Goal: Transaction & Acquisition: Purchase product/service

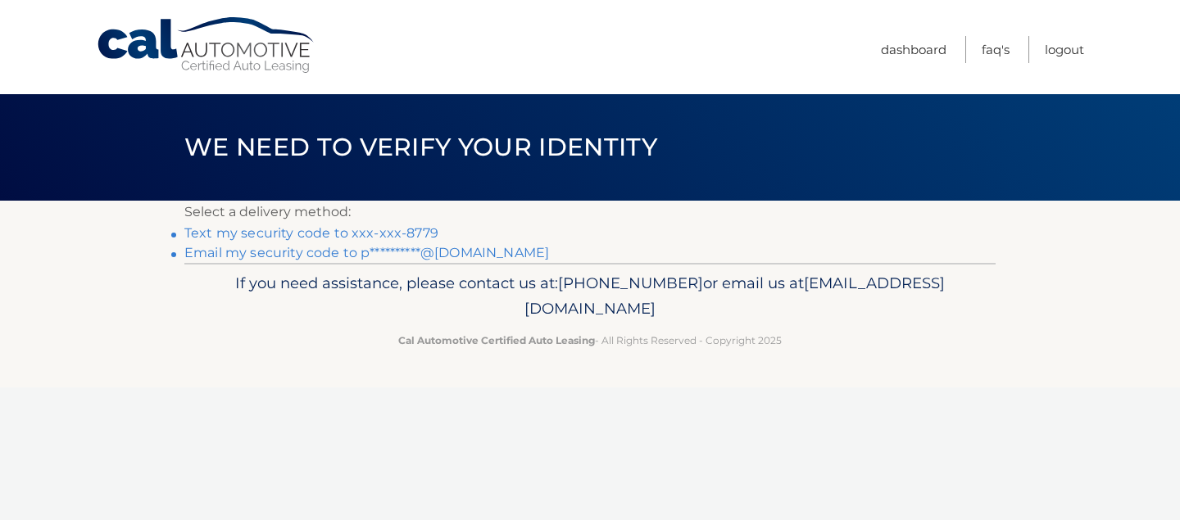
click at [240, 234] on link "Text my security code to xxx-xxx-8779" at bounding box center [311, 233] width 254 height 16
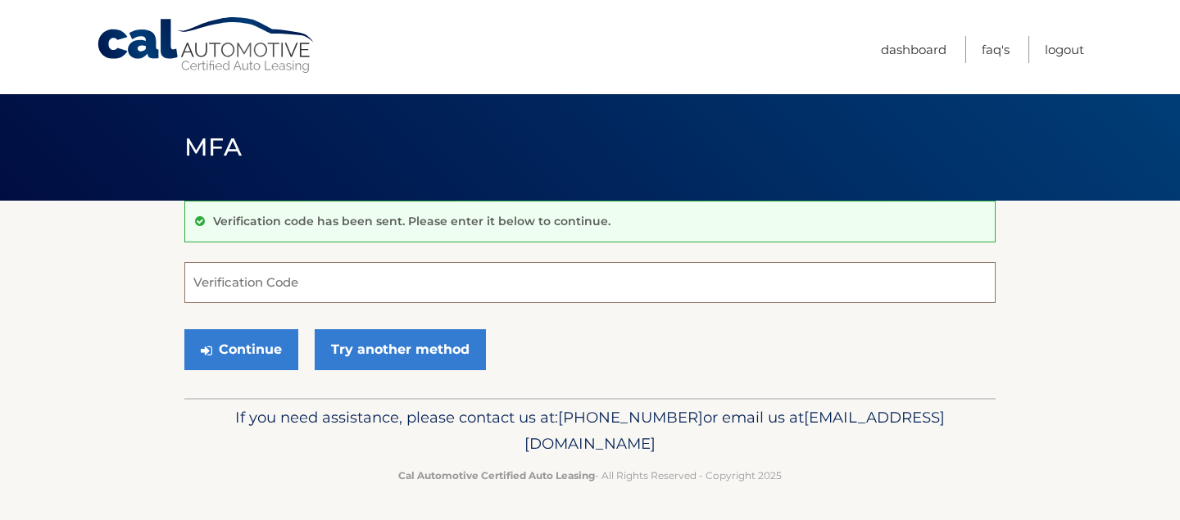
click at [235, 286] on input "Verification Code" at bounding box center [589, 282] width 811 height 41
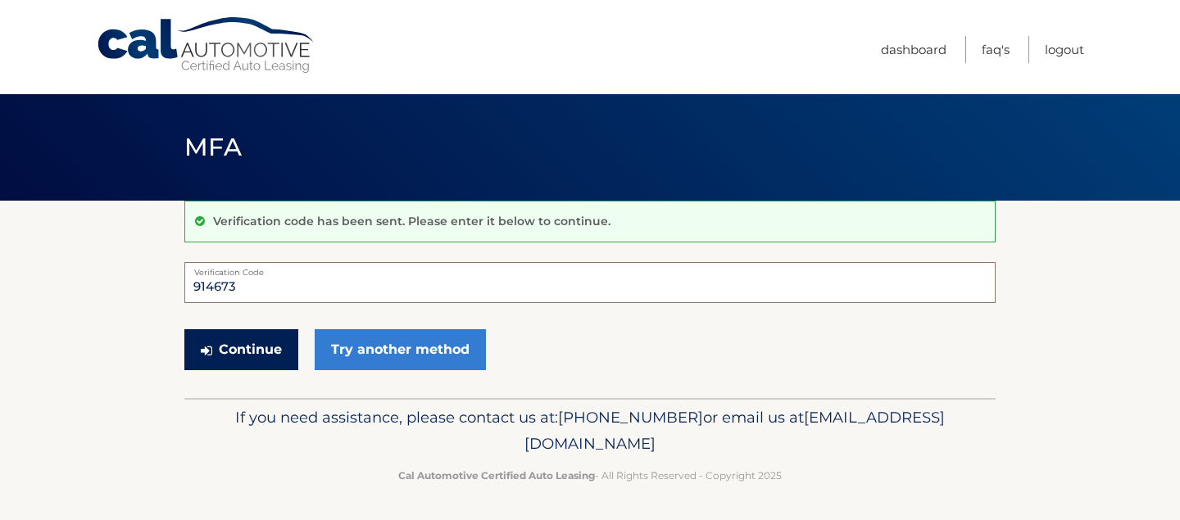
type input "914673"
click at [247, 349] on button "Continue" at bounding box center [241, 349] width 114 height 41
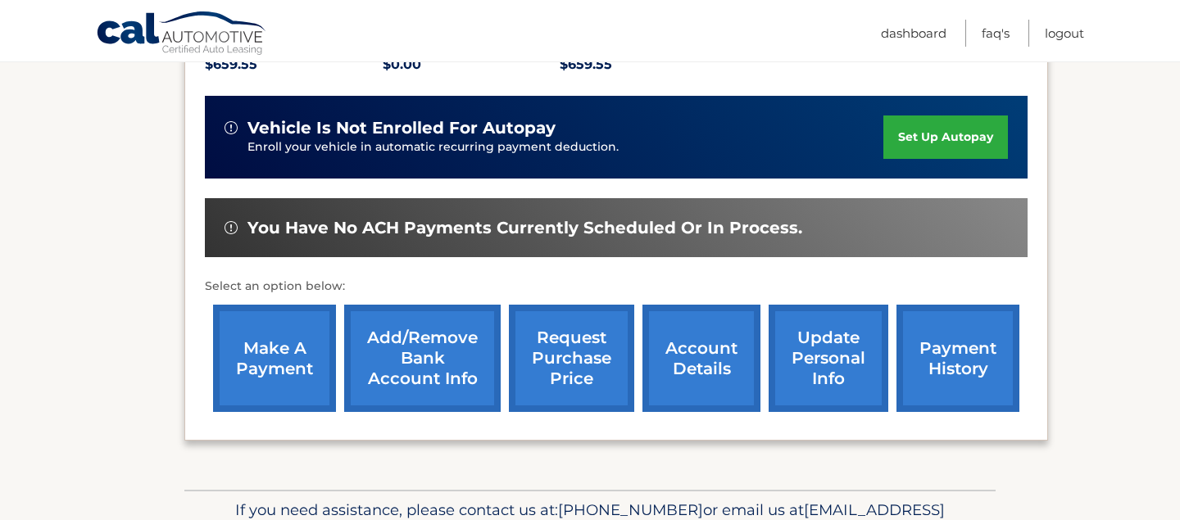
scroll to position [383, 0]
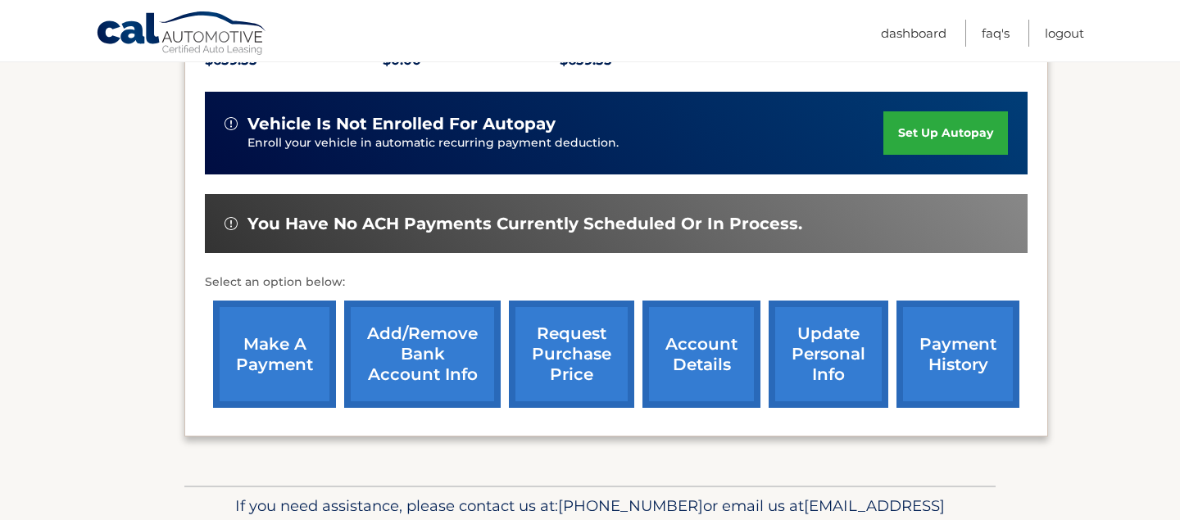
click at [256, 353] on link "make a payment" at bounding box center [274, 354] width 123 height 107
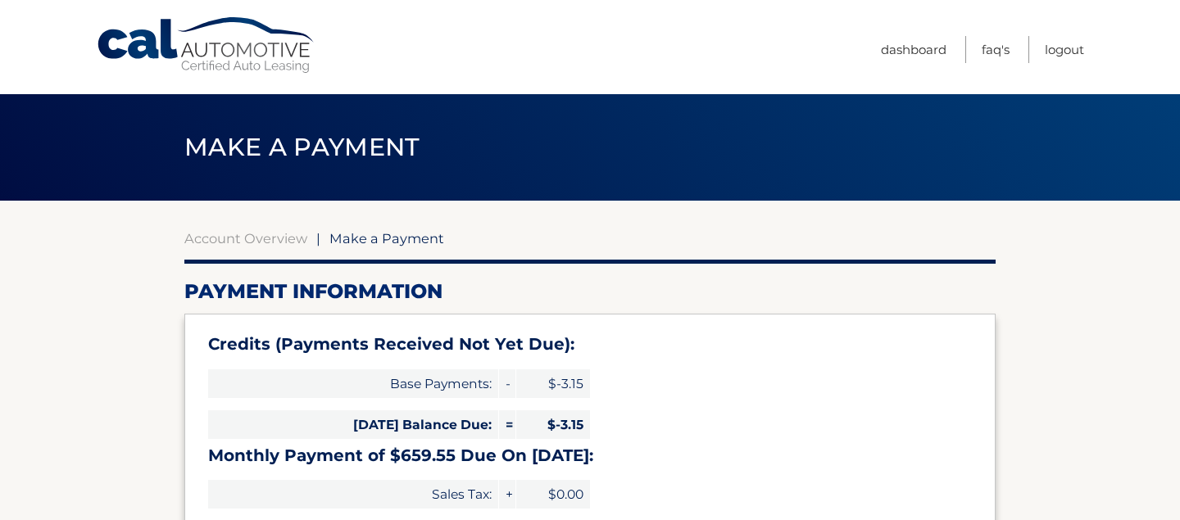
select select "Njc2Mjc2OWQtMmQwYS00YjgwLTg2NjAtMDQ0ZDU2NzVkMGIw"
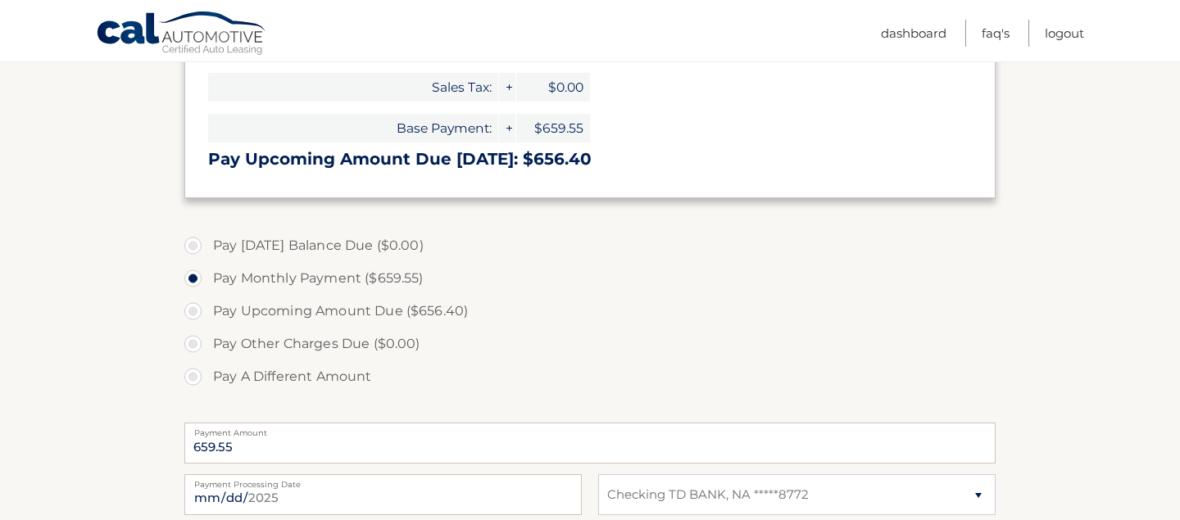
scroll to position [415, 0]
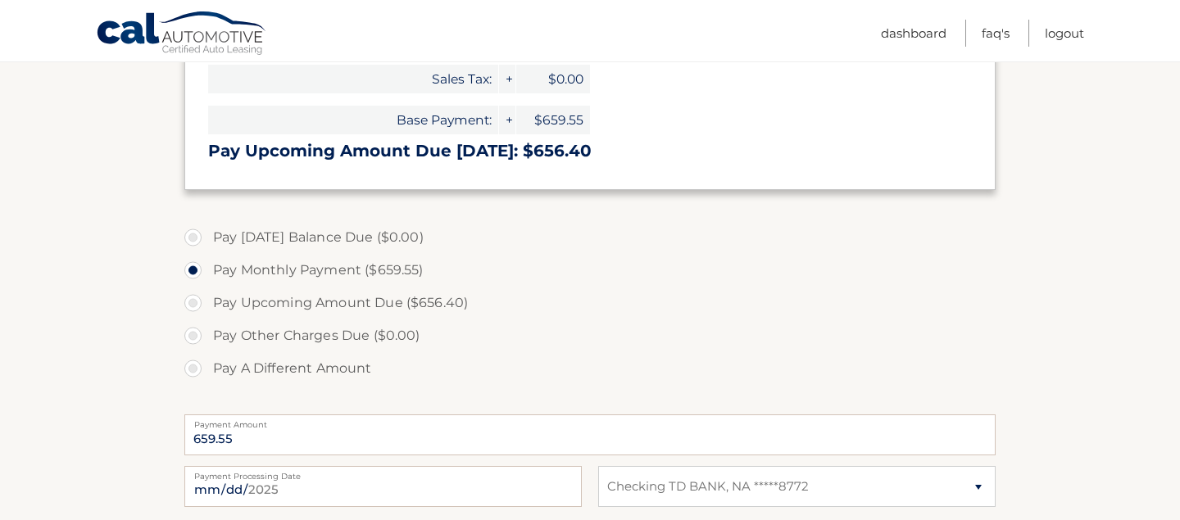
click at [193, 368] on label "Pay A Different Amount" at bounding box center [589, 368] width 811 height 33
click at [193, 368] on input "Pay A Different Amount" at bounding box center [199, 365] width 16 height 26
radio input "true"
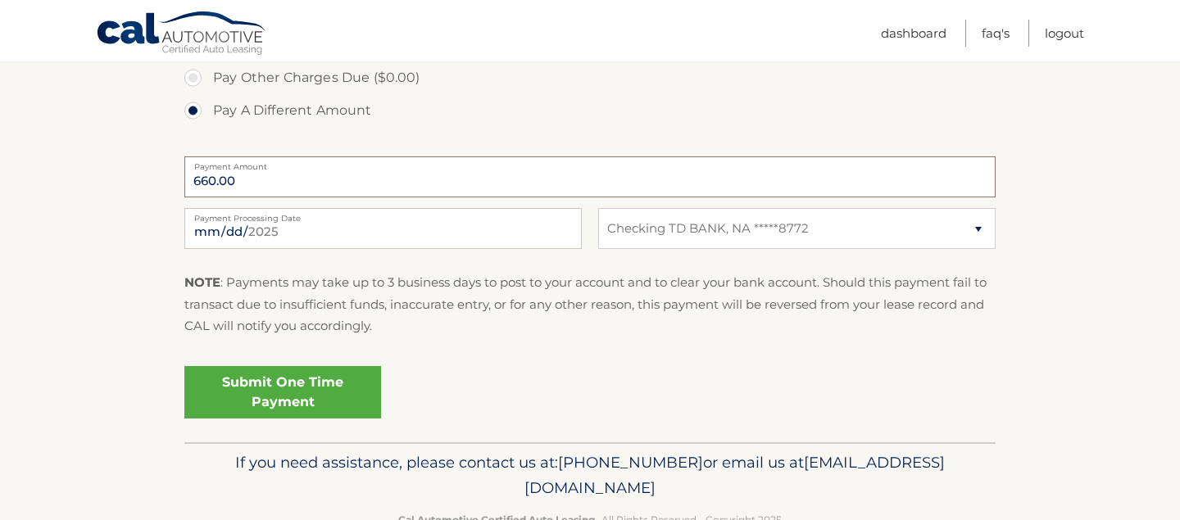
scroll to position [720, 0]
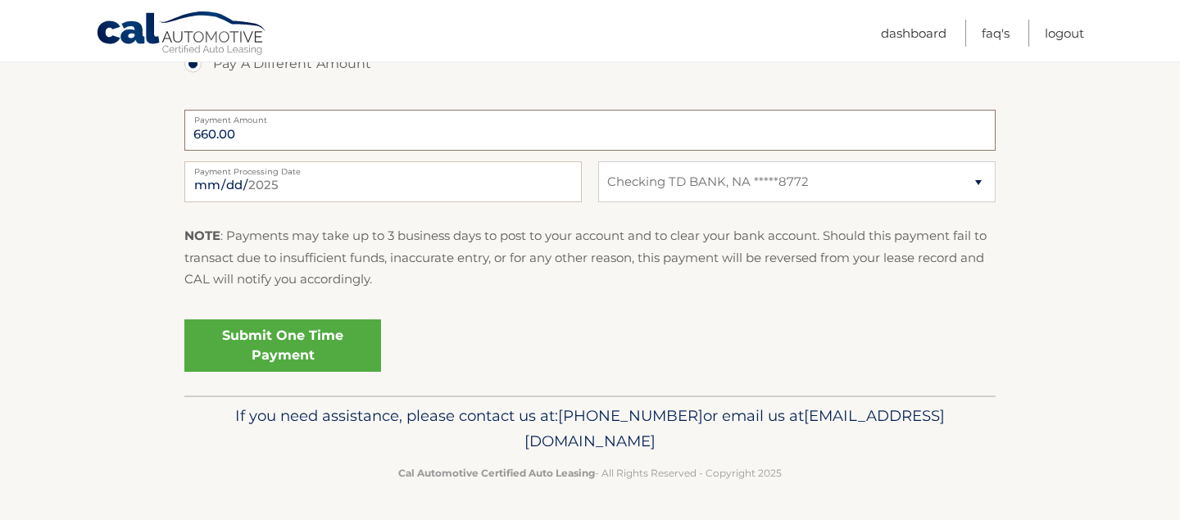
type input "660.00"
click at [295, 183] on input "2025-09-08" at bounding box center [382, 181] width 397 height 41
type input "2025-09-15"
click at [269, 341] on link "Submit One Time Payment" at bounding box center [282, 346] width 197 height 52
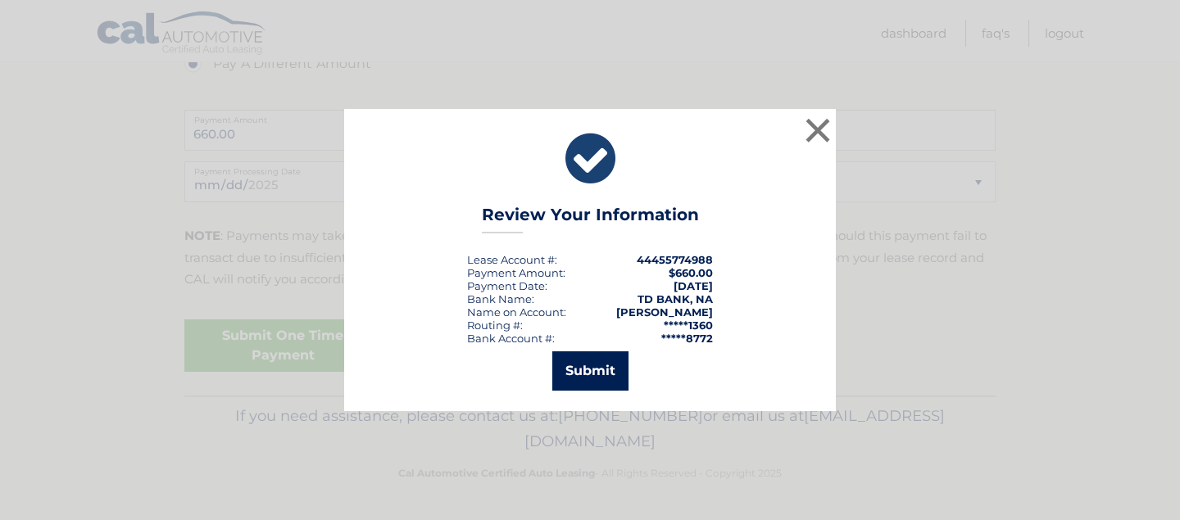
click at [596, 379] on button "Submit" at bounding box center [590, 370] width 76 height 39
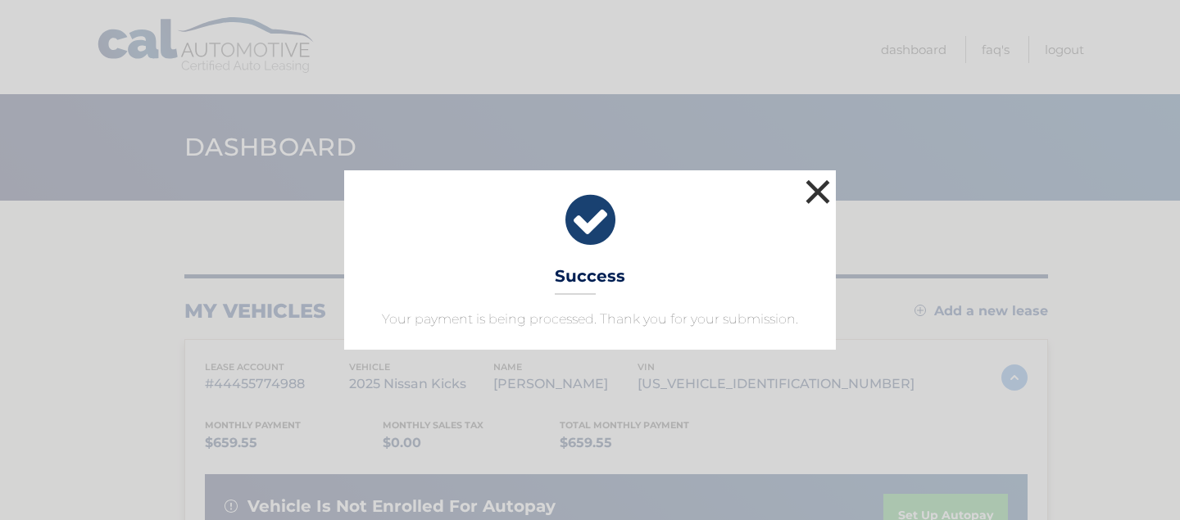
click at [818, 188] on button "×" at bounding box center [817, 191] width 33 height 33
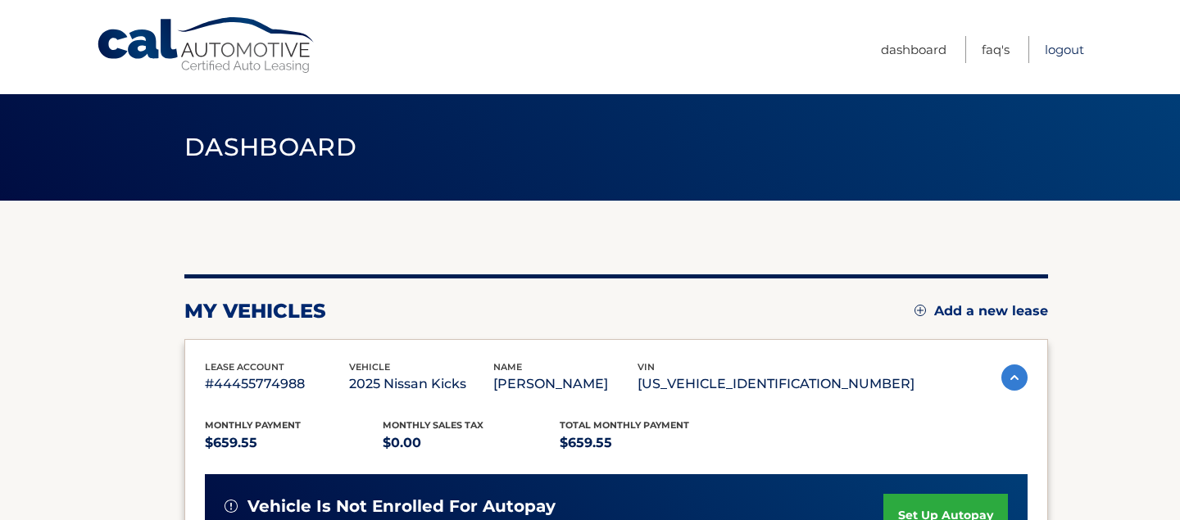
click at [1063, 51] on link "Logout" at bounding box center [1064, 49] width 39 height 27
